Goal: Task Accomplishment & Management: Manage account settings

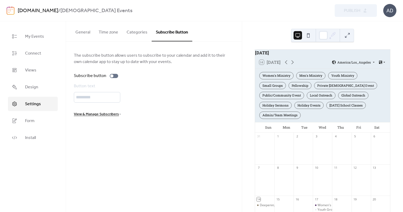
click at [83, 35] on button "General" at bounding box center [82, 31] width 23 height 20
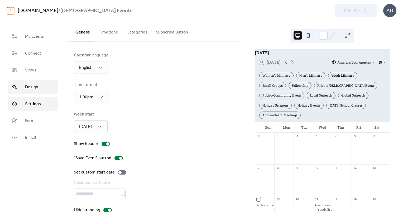
click at [34, 88] on span "Design" at bounding box center [31, 87] width 13 height 6
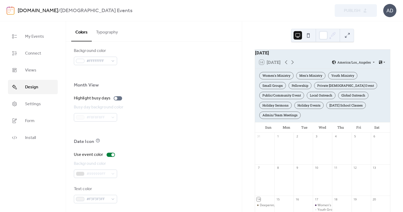
scroll to position [340, 0]
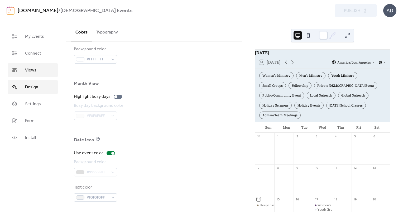
click at [39, 73] on link "Views" at bounding box center [33, 70] width 50 height 14
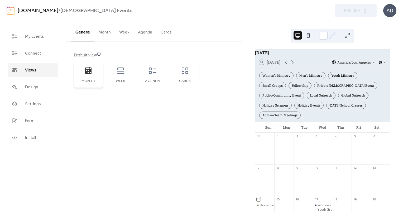
click at [83, 72] on div "Month" at bounding box center [88, 74] width 29 height 26
click at [106, 30] on button "Month" at bounding box center [104, 31] width 21 height 20
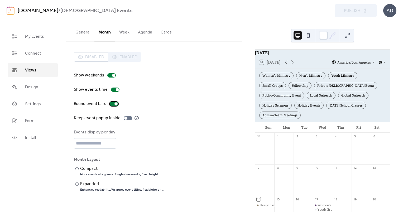
click at [114, 105] on div at bounding box center [114, 104] width 8 height 4
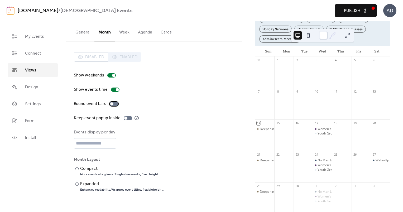
scroll to position [77, 0]
click at [114, 103] on div at bounding box center [114, 104] width 8 height 4
click at [79, 168] on label "​ Compact More events at a glance. Single-line events, fixed height." at bounding box center [119, 171] width 90 height 11
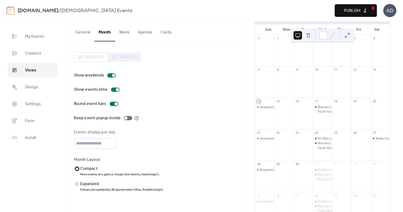
scroll to position [125, 0]
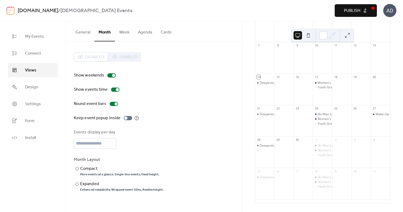
click at [126, 35] on button "Week" at bounding box center [124, 31] width 19 height 20
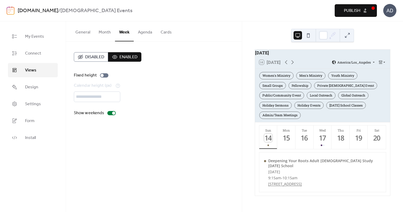
click at [142, 34] on button "Agenda" at bounding box center [145, 31] width 23 height 20
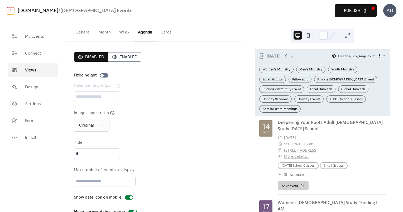
click at [162, 33] on button "Cards" at bounding box center [166, 31] width 20 height 20
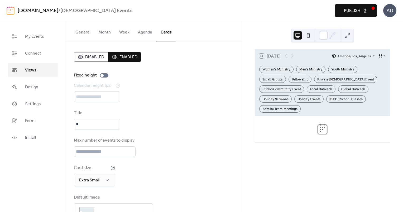
click at [142, 32] on button "Agenda" at bounding box center [145, 31] width 23 height 20
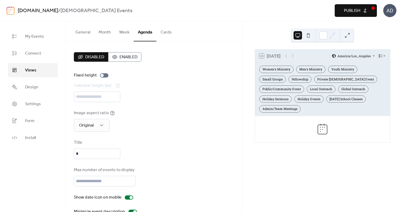
click at [124, 60] on span "Enabled" at bounding box center [128, 57] width 18 height 6
click at [89, 35] on button "General" at bounding box center [82, 31] width 23 height 20
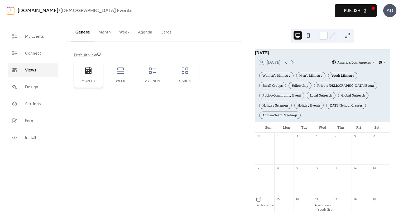
click at [99, 82] on div "Month" at bounding box center [88, 74] width 29 height 26
click at [39, 55] on span "Connect" at bounding box center [33, 53] width 16 height 6
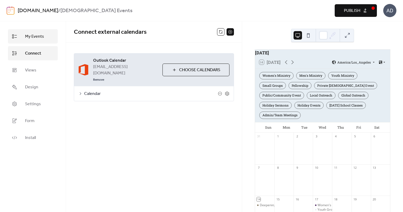
click at [39, 40] on span "My Events" at bounding box center [34, 36] width 19 height 6
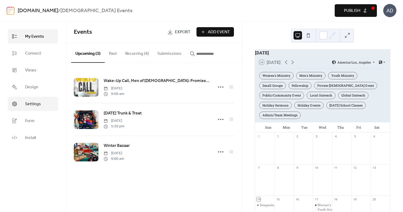
click at [35, 108] on link "Settings" at bounding box center [33, 104] width 50 height 14
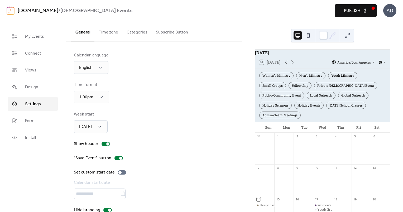
scroll to position [0, 0]
click at [114, 35] on button "Time zone" at bounding box center [108, 31] width 28 height 20
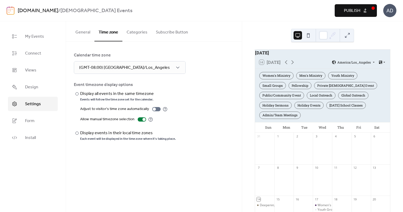
click at [133, 33] on button "Categories" at bounding box center [136, 31] width 29 height 20
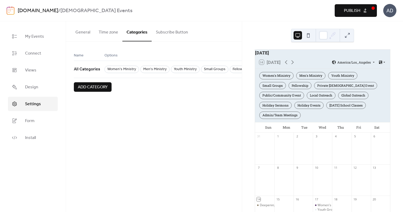
click at [166, 32] on button "Subscribe Button" at bounding box center [172, 31] width 41 height 20
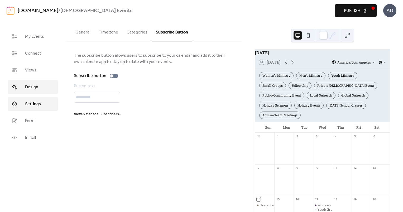
click at [34, 84] on span "Design" at bounding box center [31, 87] width 13 height 6
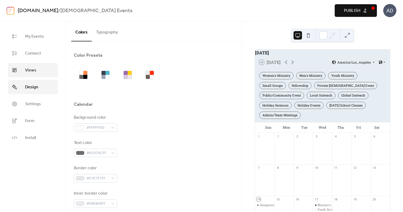
click at [38, 67] on link "Views" at bounding box center [33, 70] width 50 height 14
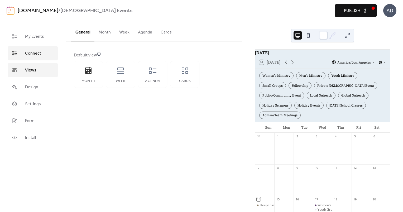
click at [38, 54] on span "Connect" at bounding box center [33, 53] width 16 height 6
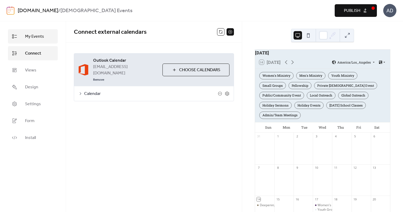
click at [36, 40] on span "My Events" at bounding box center [34, 36] width 19 height 6
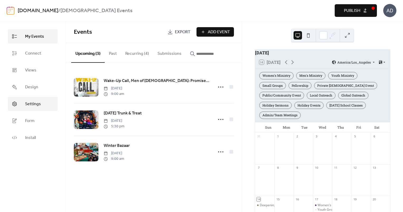
click at [43, 104] on link "Settings" at bounding box center [33, 104] width 50 height 14
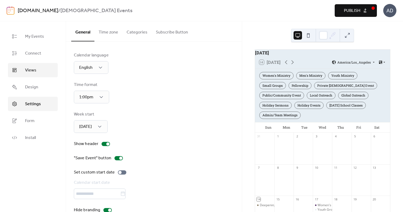
click at [36, 68] on link "Views" at bounding box center [33, 70] width 50 height 14
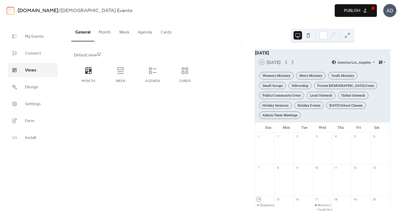
click at [104, 31] on button "Month" at bounding box center [104, 31] width 21 height 20
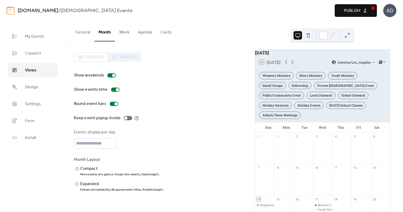
click at [85, 30] on button "General" at bounding box center [82, 31] width 23 height 20
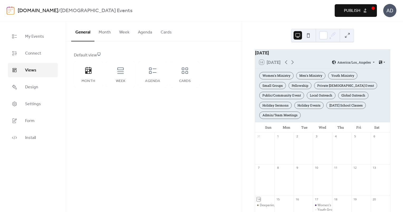
click at [348, 8] on span "Publish" at bounding box center [352, 11] width 16 height 6
click at [350, 36] on button at bounding box center [347, 35] width 8 height 8
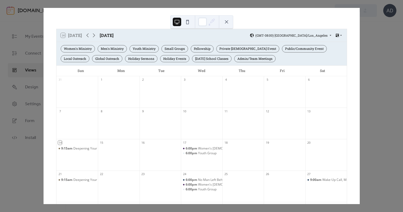
scroll to position [7, 0]
click at [320, 119] on div at bounding box center [325, 126] width 41 height 22
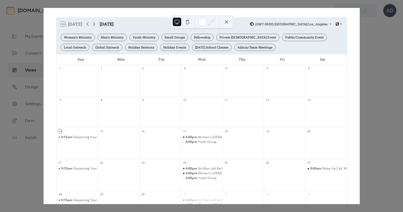
scroll to position [19, 0]
